Goal: Obtain resource: Obtain resource

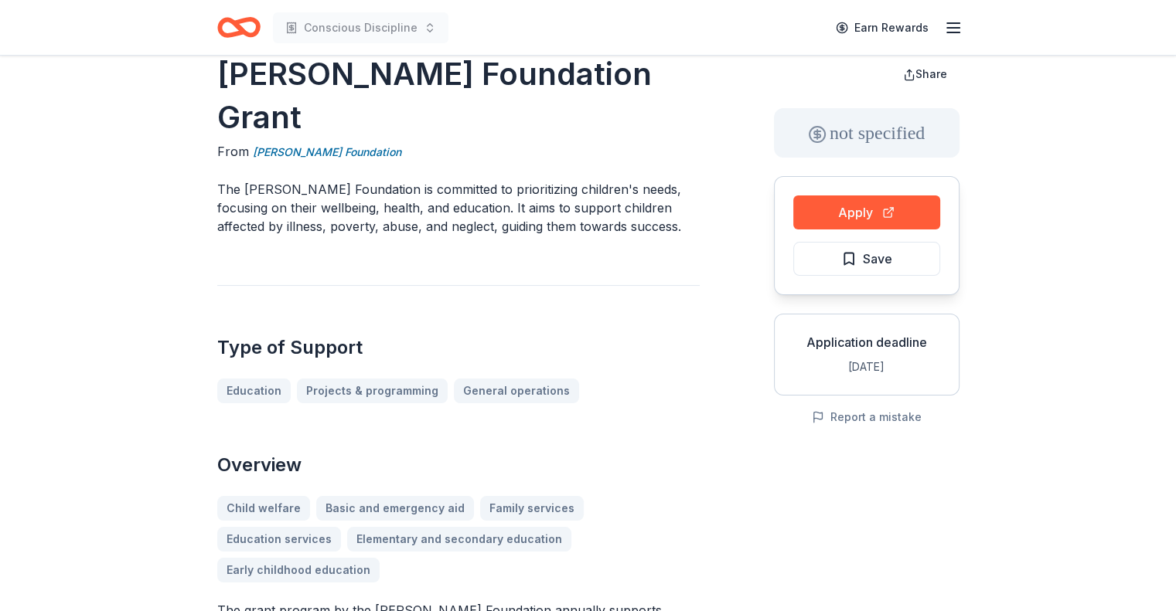
scroll to position [51, 0]
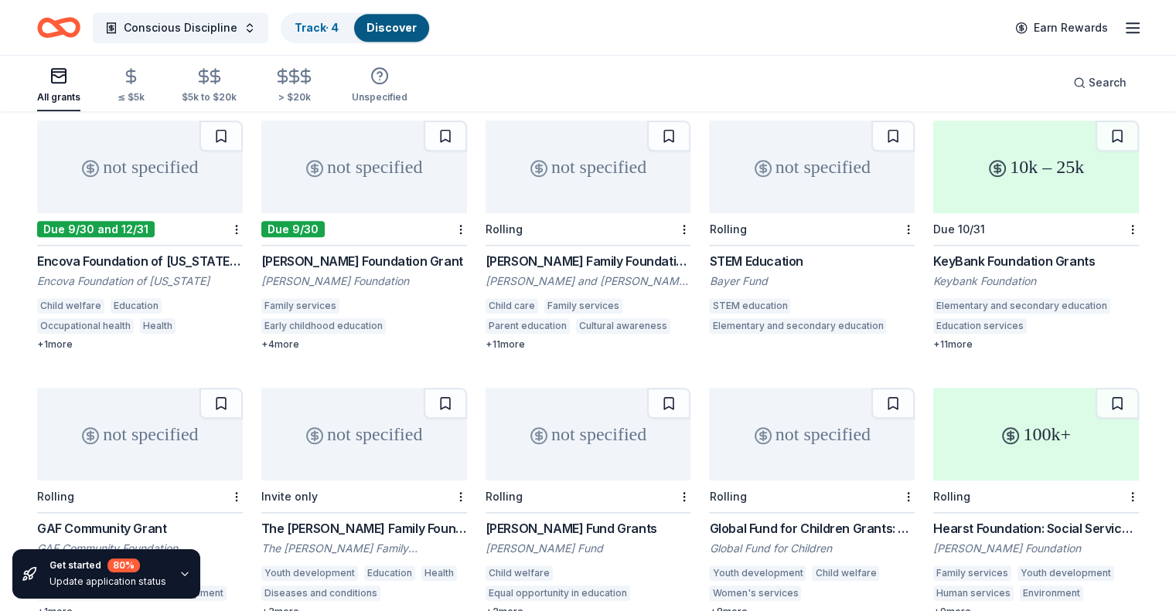
scroll to position [1494, 0]
click at [343, 251] on div "[PERSON_NAME] Foundation Grant" at bounding box center [364, 260] width 206 height 19
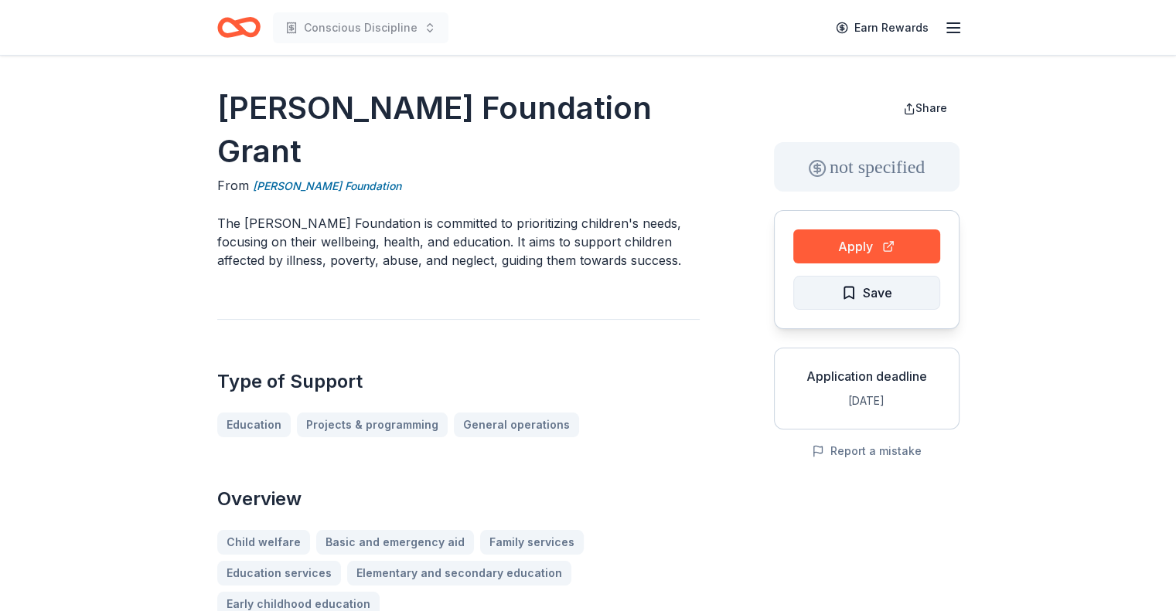
click at [891, 296] on span "Save" at bounding box center [877, 293] width 29 height 20
